Goal: Task Accomplishment & Management: Manage account settings

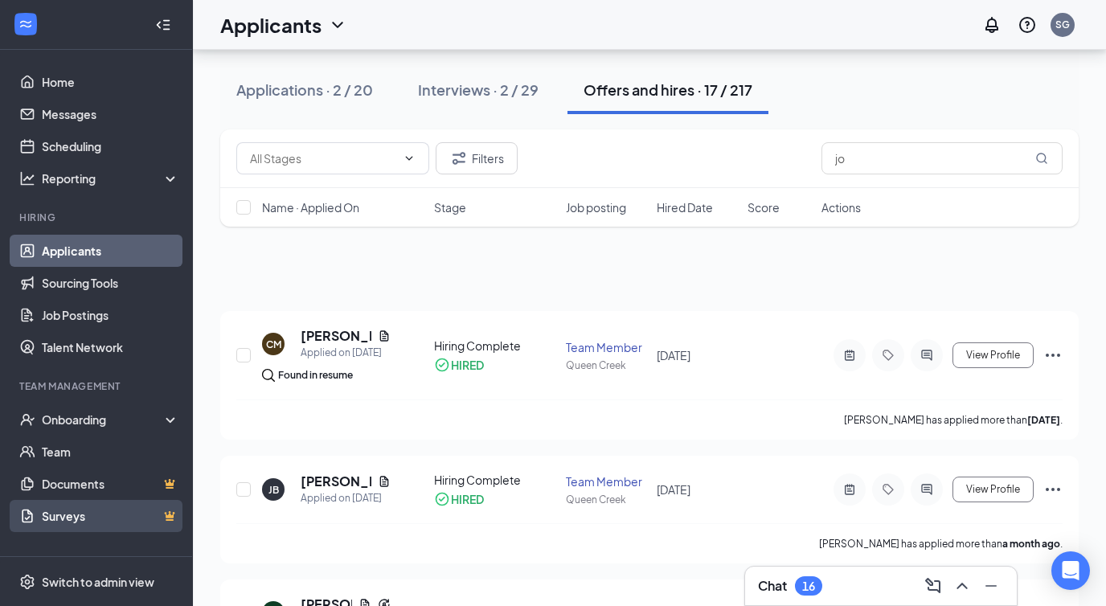
scroll to position [83, 0]
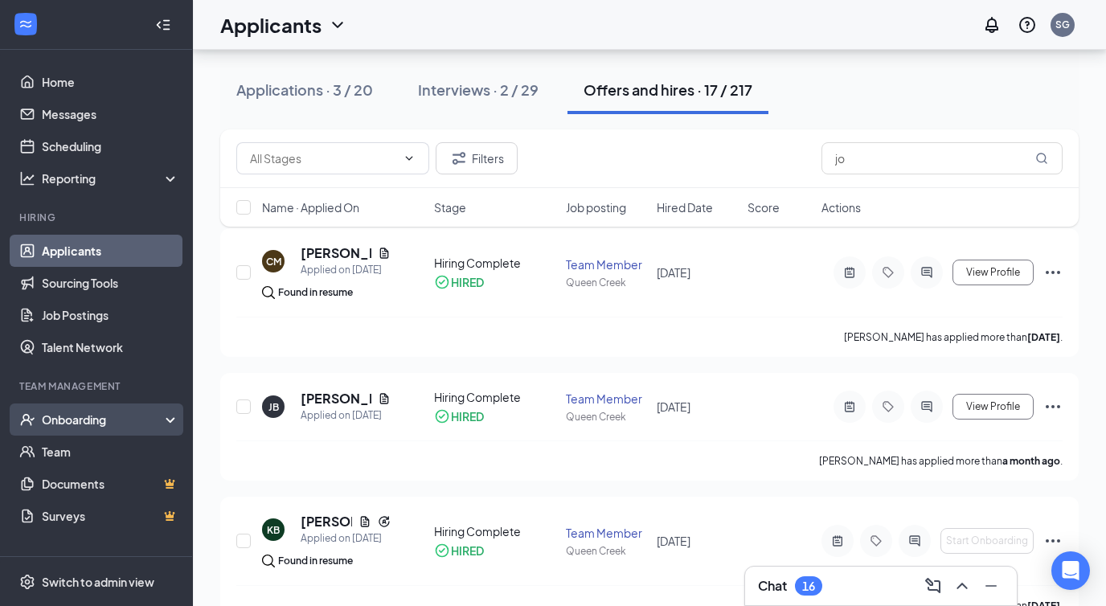
click at [72, 421] on div "Onboarding" at bounding box center [104, 420] width 124 height 16
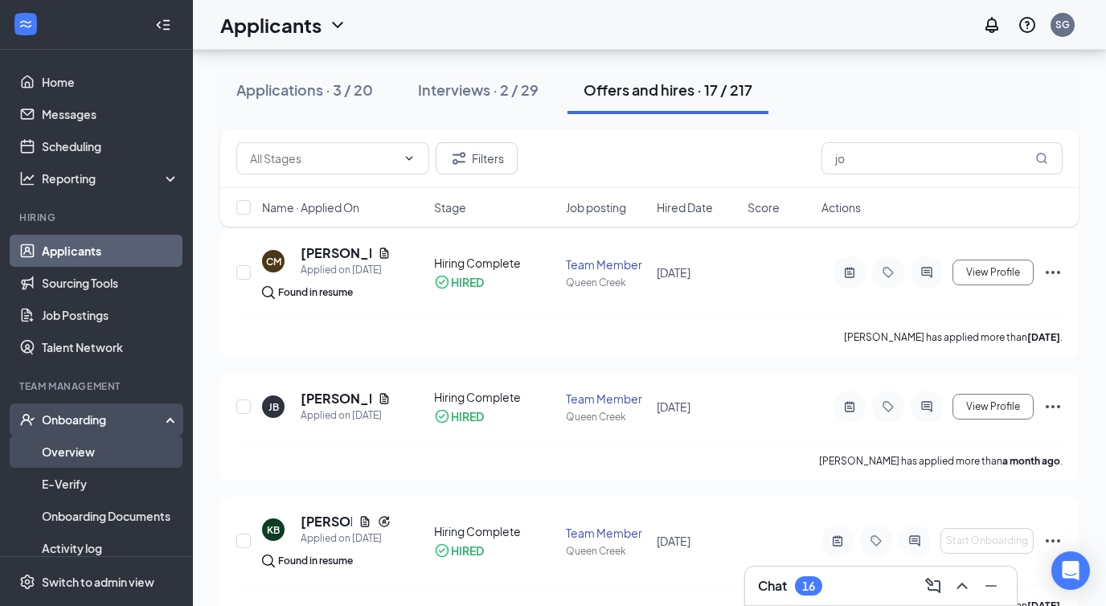
click at [80, 446] on link "Overview" at bounding box center [110, 452] width 137 height 32
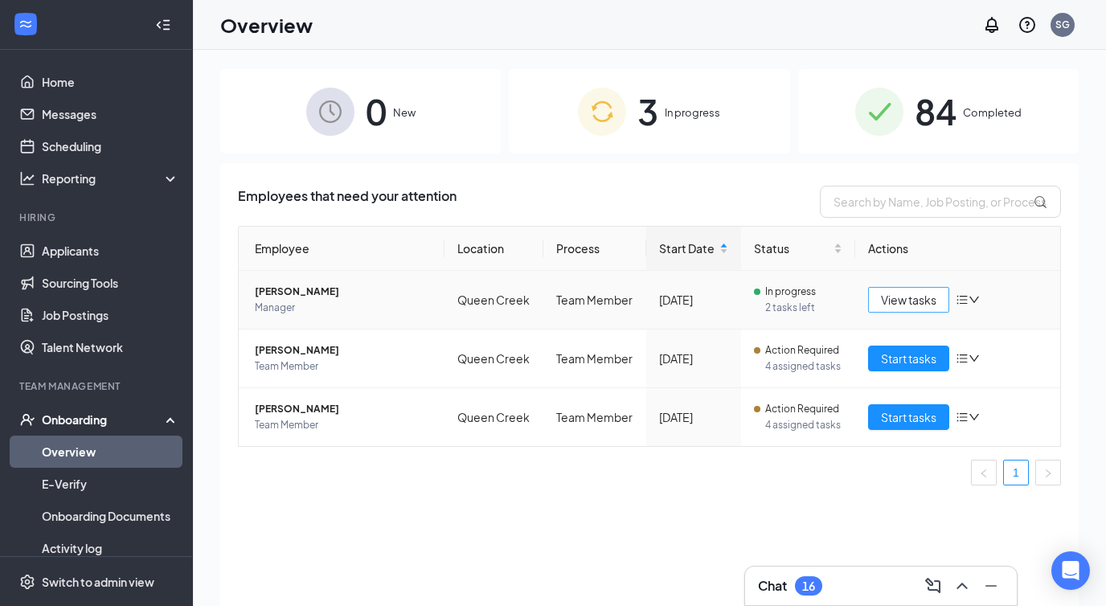
click at [919, 301] on span "View tasks" at bounding box center [908, 300] width 55 height 18
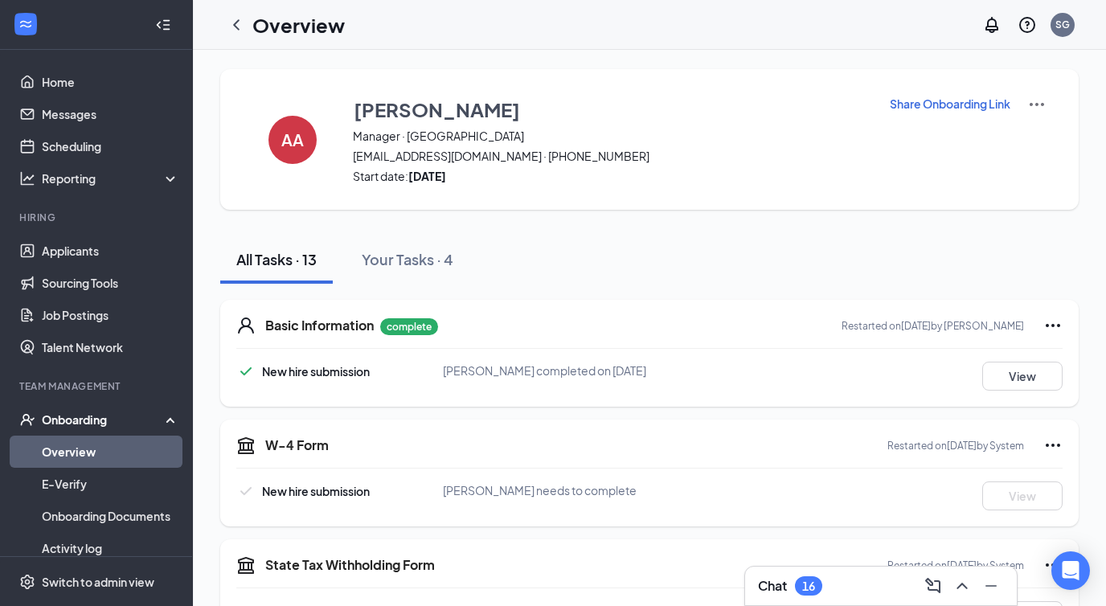
click at [974, 102] on p "Share Onboarding Link" at bounding box center [950, 104] width 121 height 16
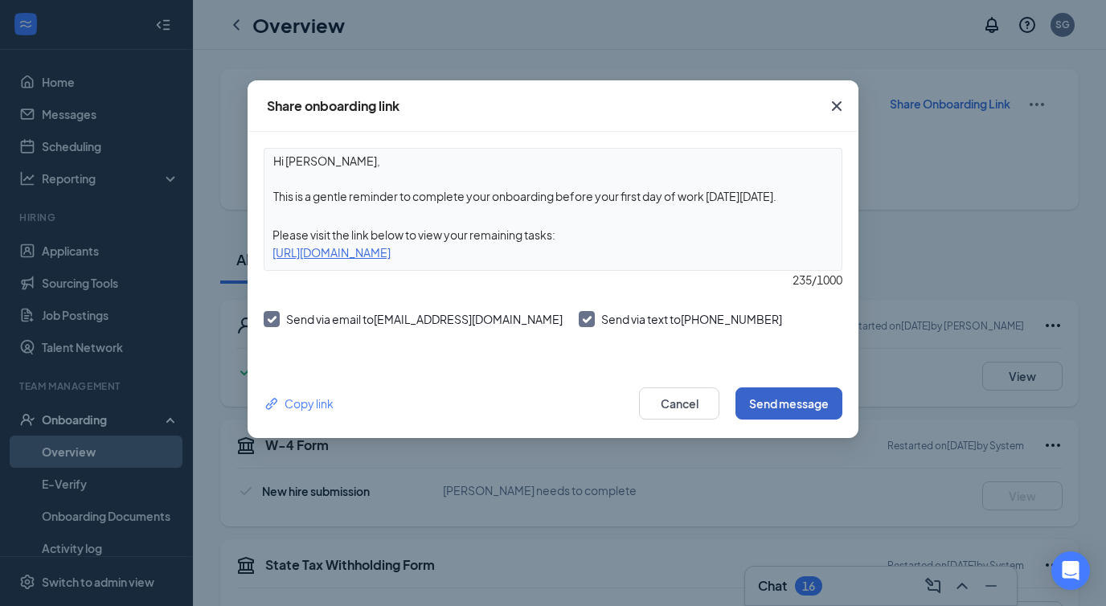
drag, startPoint x: 970, startPoint y: 30, endPoint x: 802, endPoint y: 400, distance: 406.2
click at [802, 400] on button "Send message" at bounding box center [789, 403] width 107 height 32
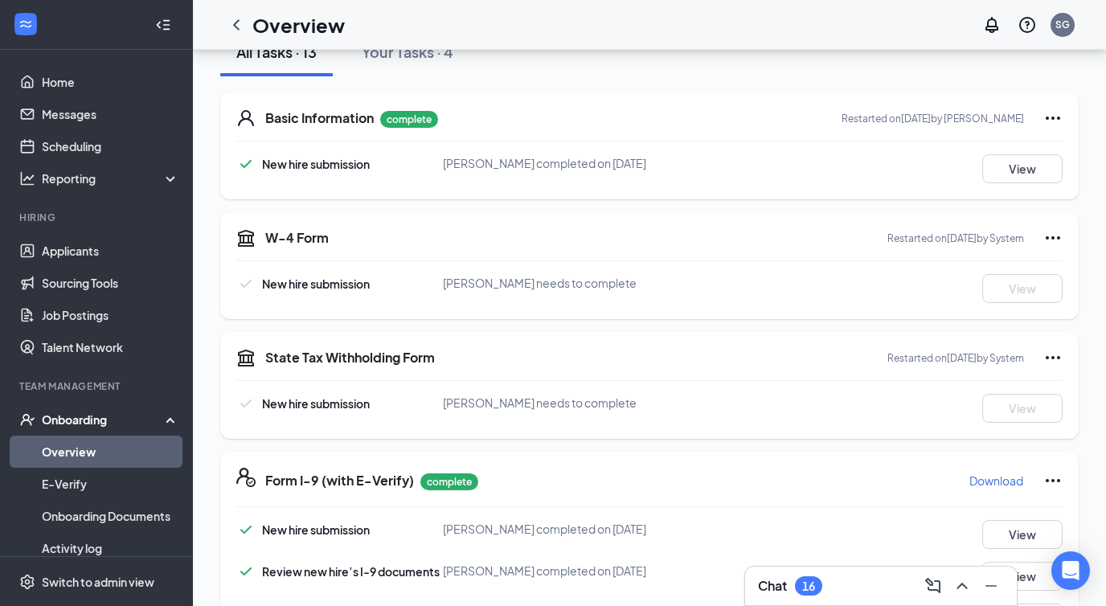
scroll to position [221, 0]
